Goal: Find specific page/section: Find specific page/section

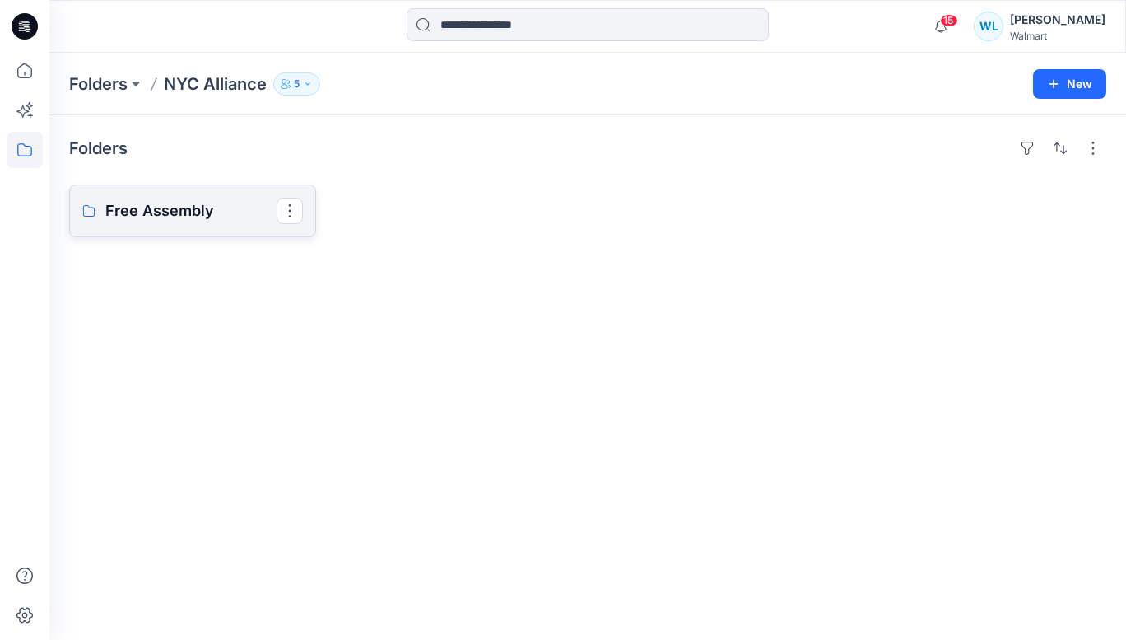
click at [152, 207] on p "Free Assembly" at bounding box center [190, 210] width 171 height 23
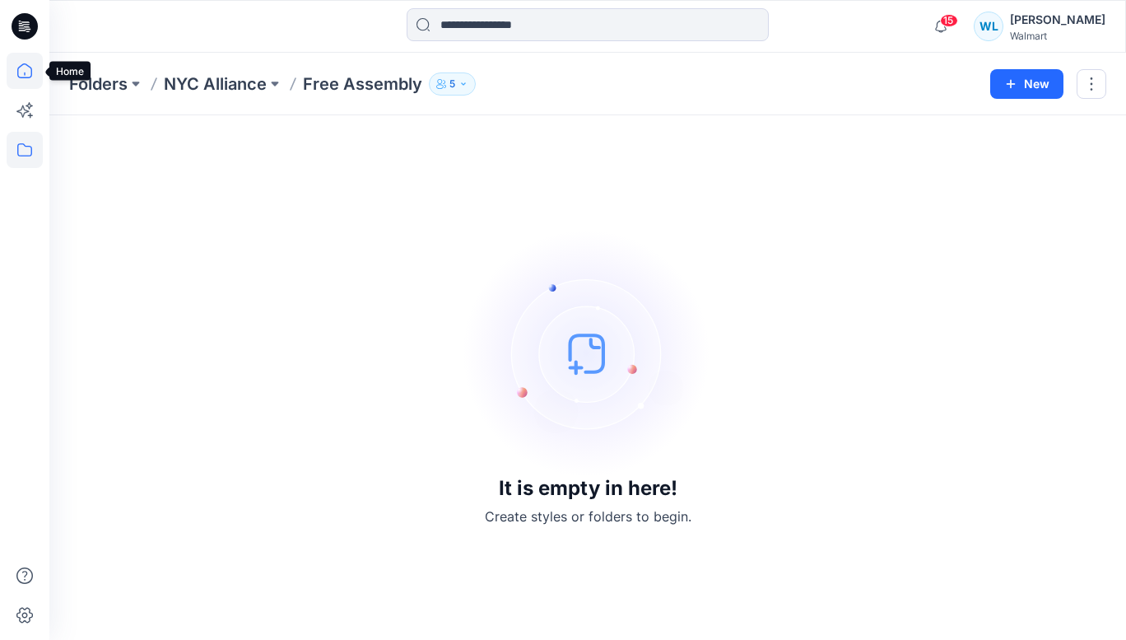
click at [32, 72] on icon at bounding box center [24, 70] width 15 height 15
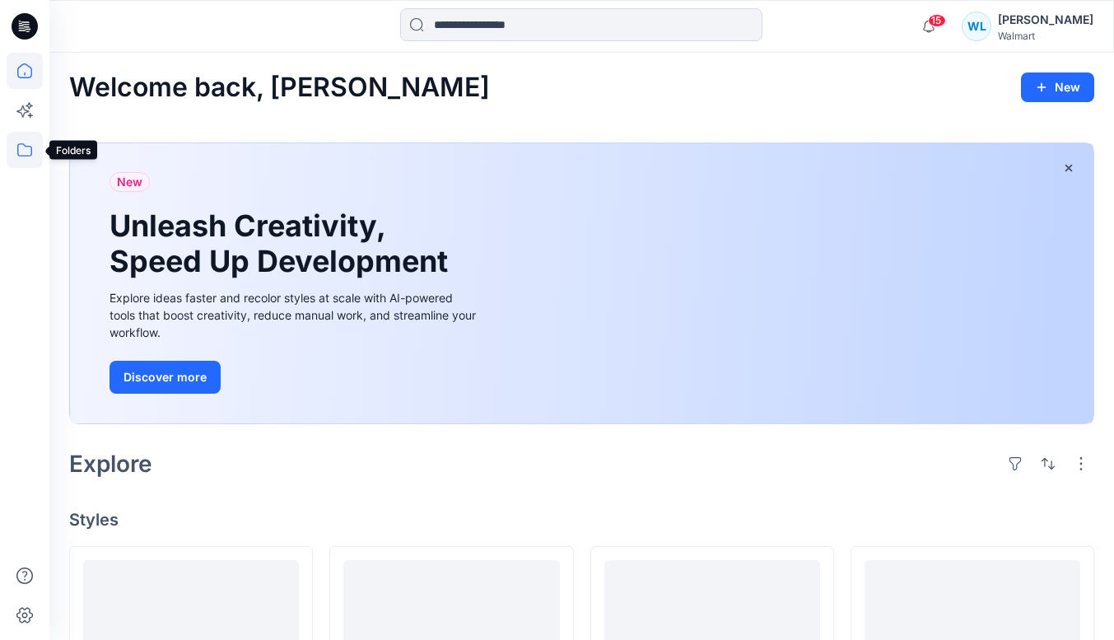
click at [24, 150] on icon at bounding box center [25, 150] width 36 height 36
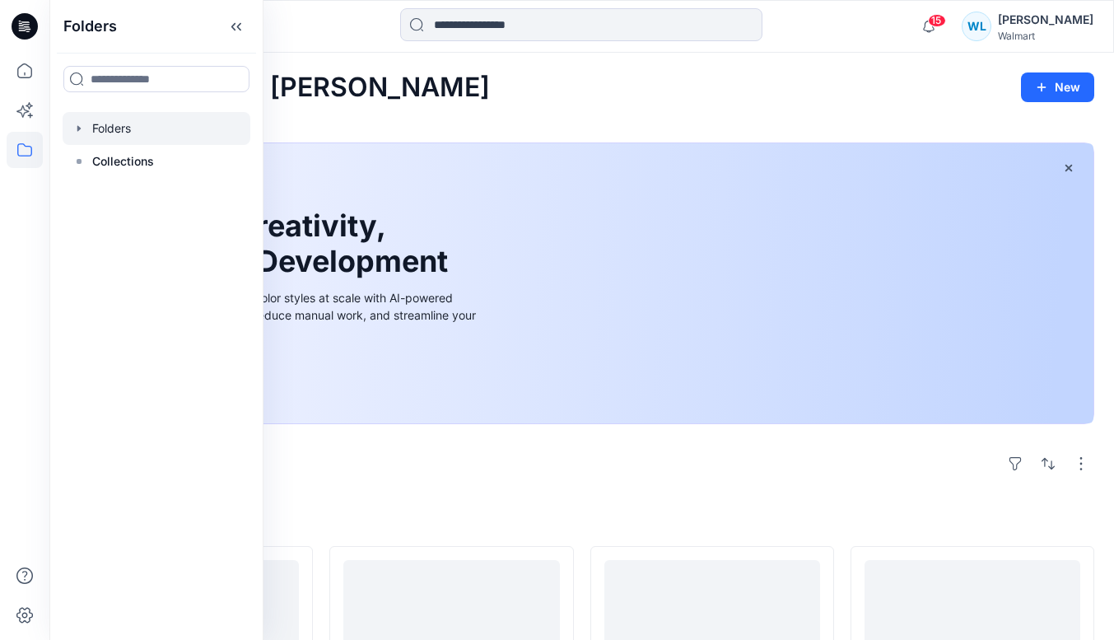
click at [137, 131] on div at bounding box center [157, 128] width 188 height 33
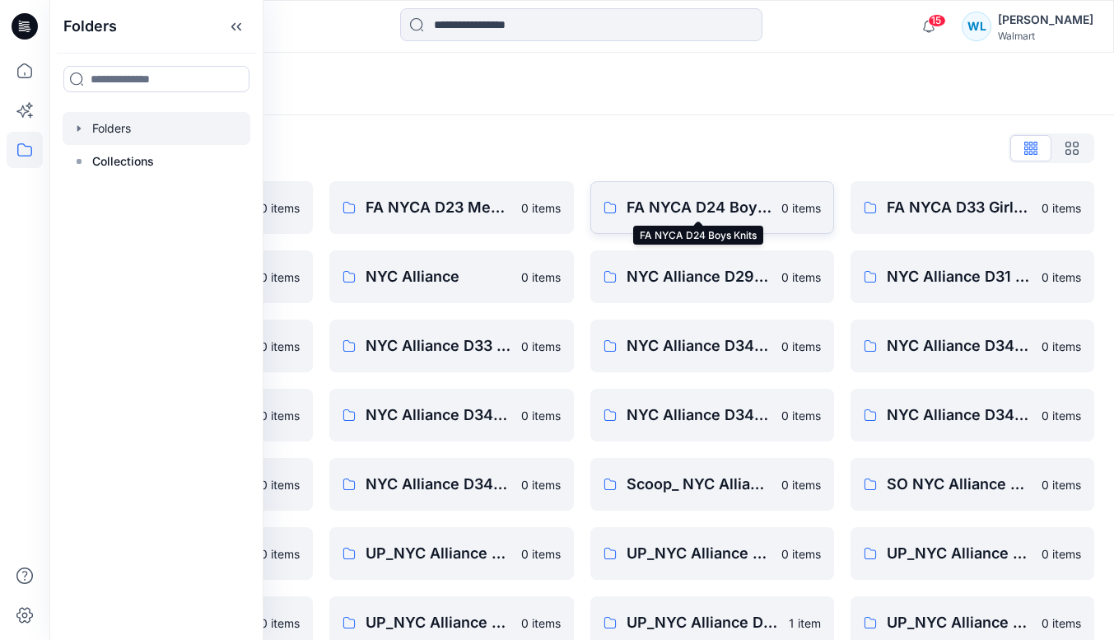
click at [686, 203] on p "FA NYCA D24 Boys Knits" at bounding box center [698, 207] width 145 height 23
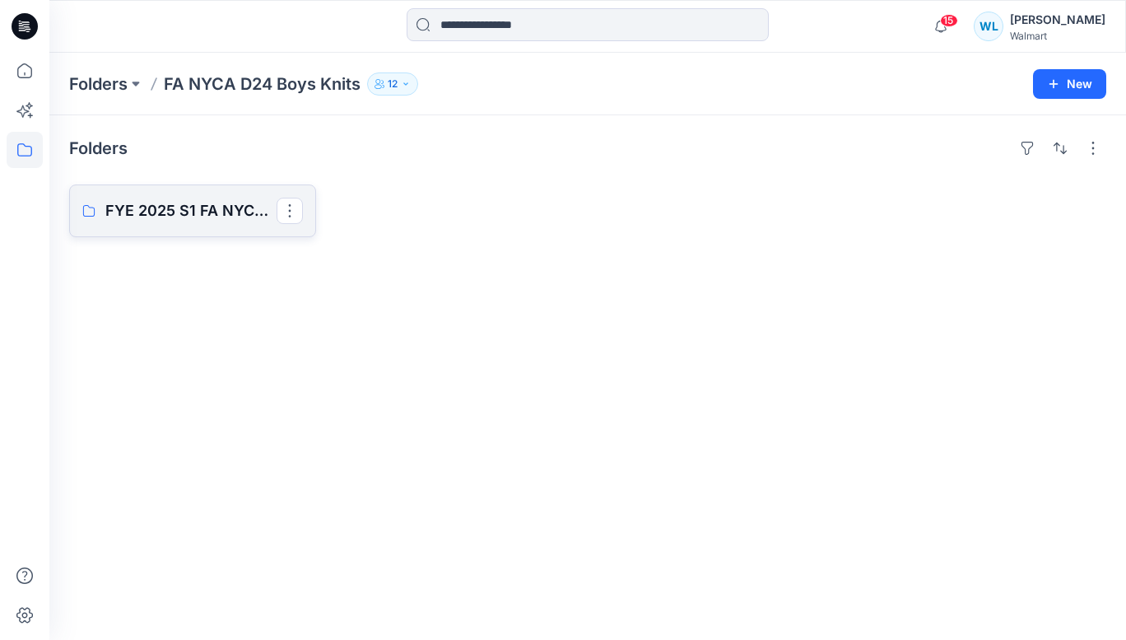
click at [183, 209] on p "FYE 2025 S1 FA NYCA D24 Boys Knits" at bounding box center [190, 210] width 171 height 23
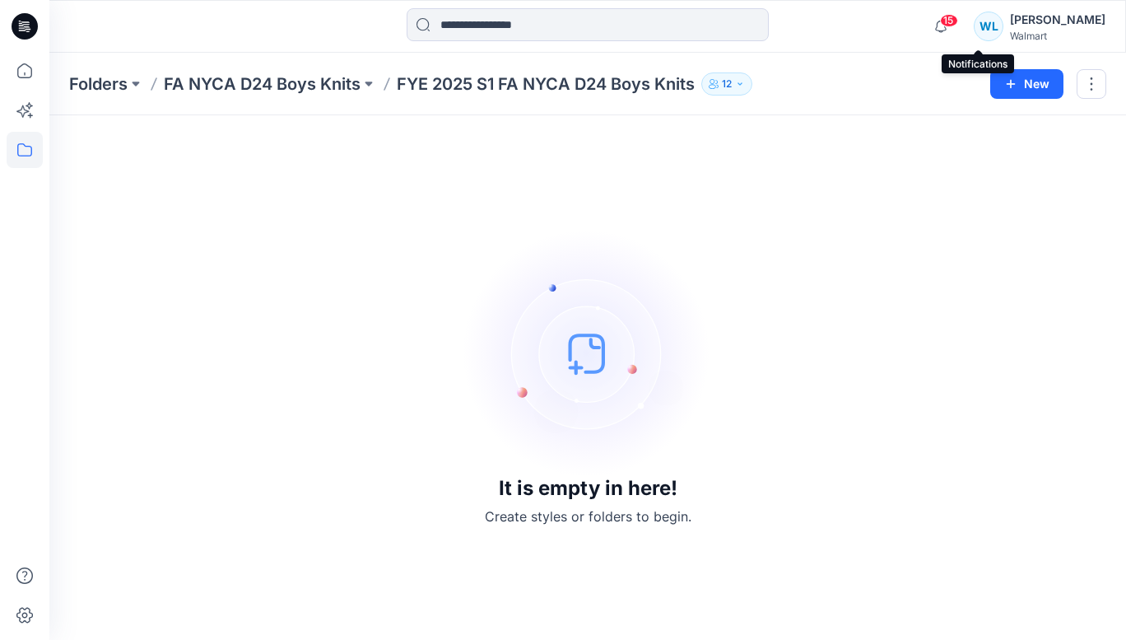
click at [958, 20] on span "15" at bounding box center [949, 20] width 18 height 13
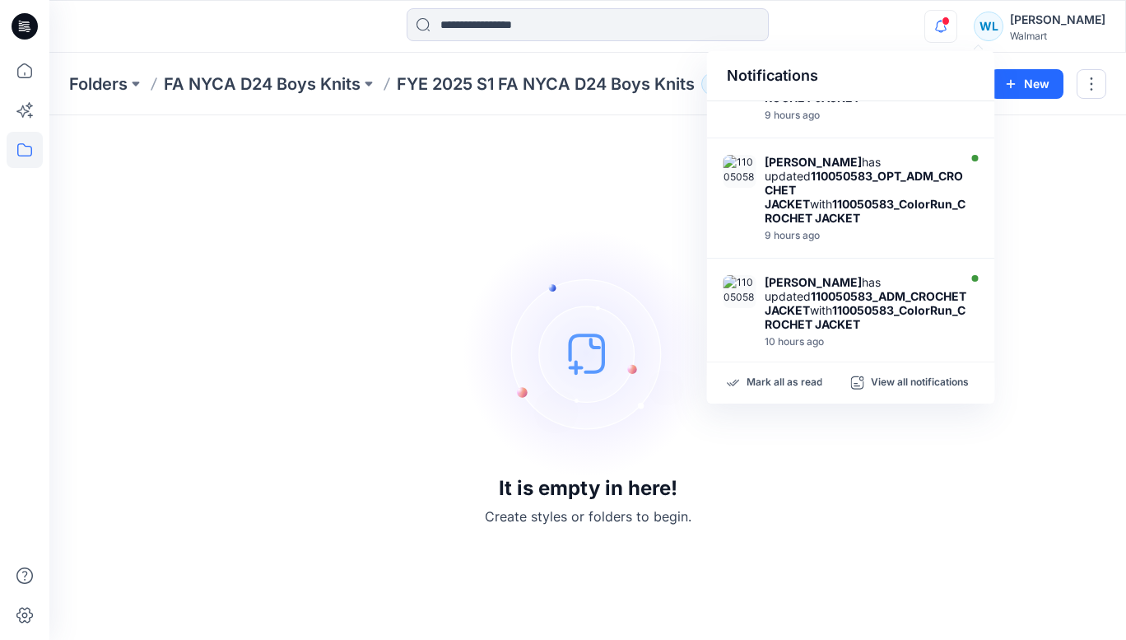
scroll to position [132, 0]
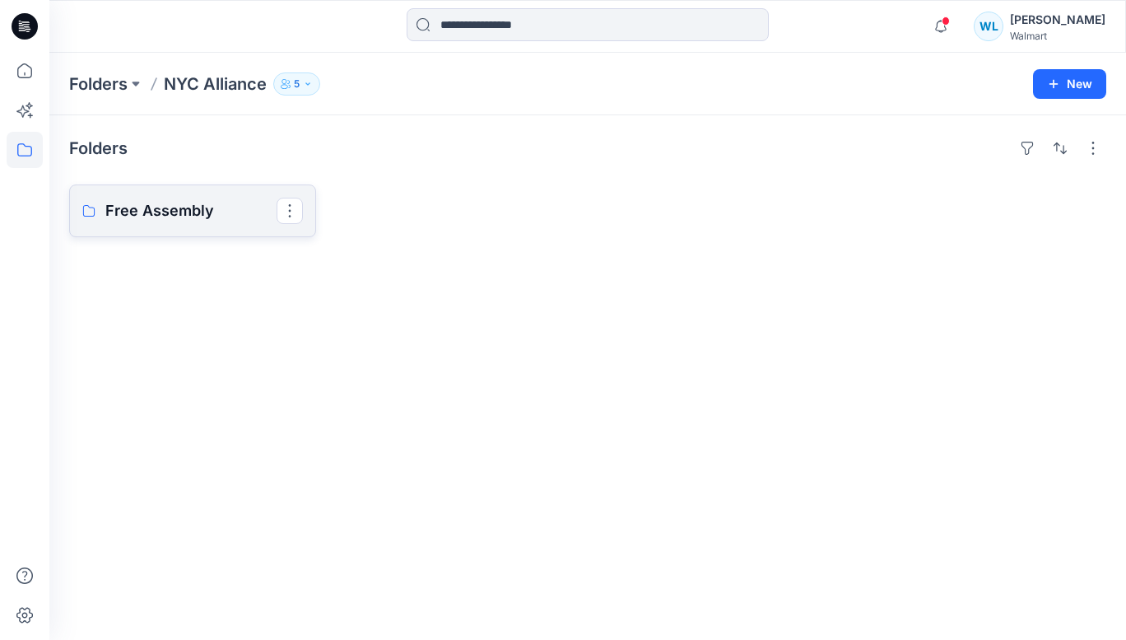
click at [165, 212] on p "Free Assembly" at bounding box center [190, 210] width 171 height 23
